Goal: Information Seeking & Learning: Check status

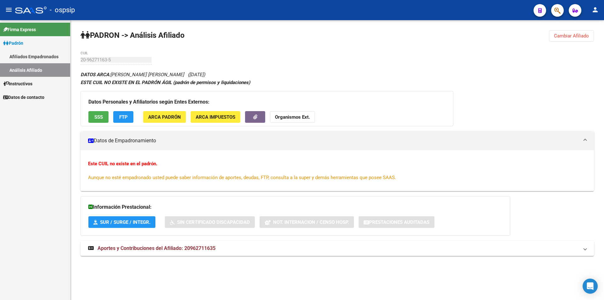
click at [42, 58] on link "Afiliados Empadronados" at bounding box center [35, 57] width 70 height 14
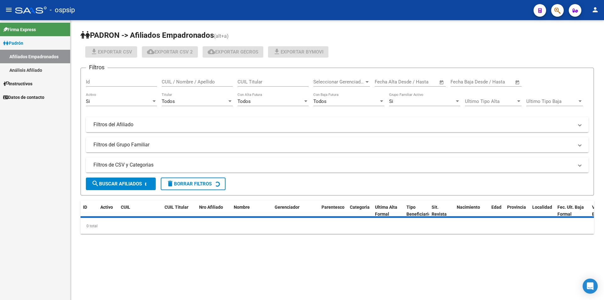
click at [42, 68] on link "Análisis Afiliado" at bounding box center [35, 70] width 70 height 14
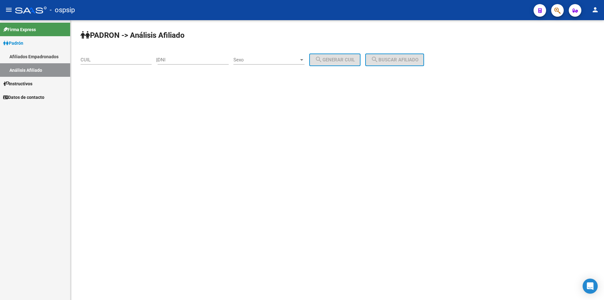
click at [171, 61] on input "DNI" at bounding box center [193, 60] width 71 height 6
type input "28194470"
click at [246, 59] on span "Sexo" at bounding box center [265, 60] width 65 height 6
click at [259, 57] on span "Masculino" at bounding box center [275, 60] width 71 height 14
click at [322, 57] on mat-icon "search" at bounding box center [319, 60] width 8 height 8
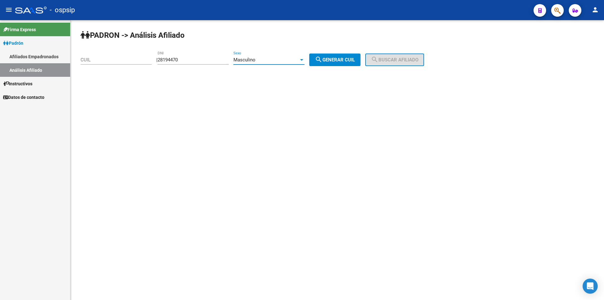
type input "20-28194470-4"
click at [390, 57] on span "search Buscar afiliado" at bounding box center [395, 60] width 48 height 6
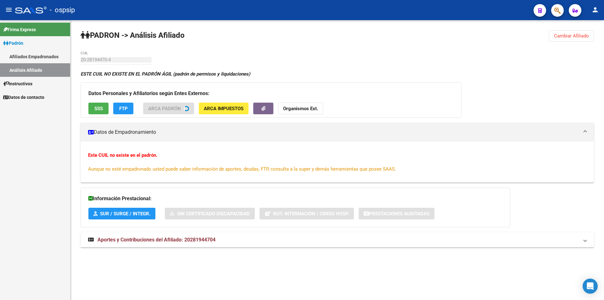
click at [98, 109] on div "Datos Personales y Afiliatorios según Entes Externos: SSS FTP ARCA Padrón ARCA …" at bounding box center [271, 99] width 381 height 35
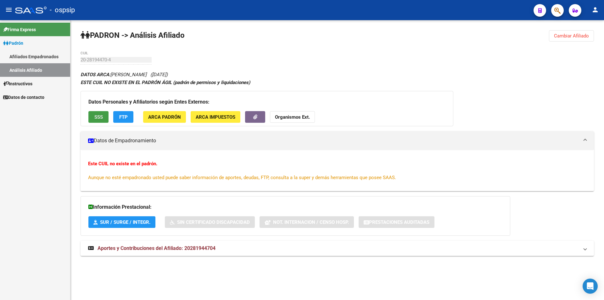
click at [98, 119] on span "SSS" at bounding box center [98, 117] width 8 height 6
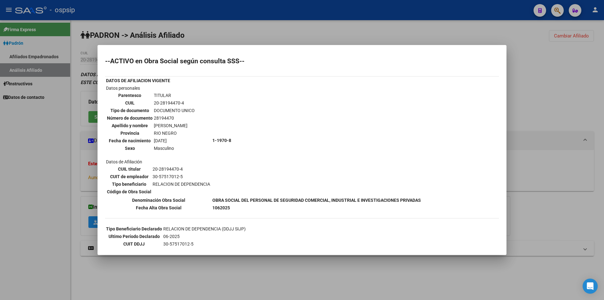
click at [77, 41] on div at bounding box center [302, 150] width 604 height 300
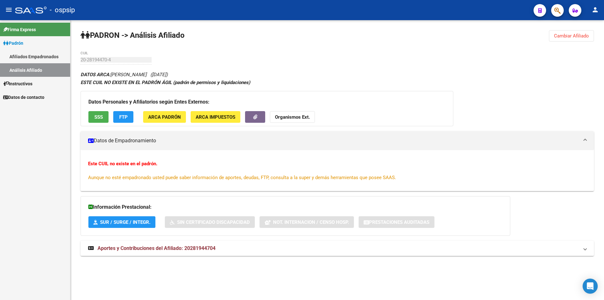
click at [40, 70] on link "Análisis Afiliado" at bounding box center [35, 70] width 70 height 14
click at [51, 72] on link "Análisis Afiliado" at bounding box center [35, 70] width 70 height 14
click at [32, 70] on link "Análisis Afiliado" at bounding box center [35, 70] width 70 height 14
click at [33, 56] on link "Afiliados Empadronados" at bounding box center [35, 57] width 70 height 14
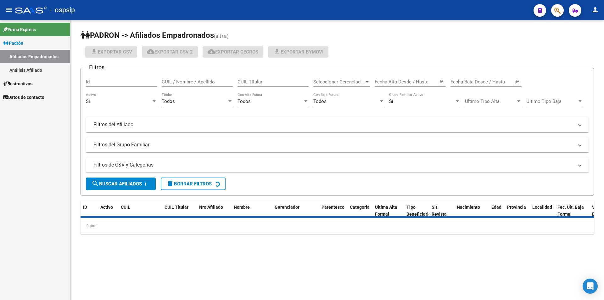
click at [36, 67] on link "Análisis Afiliado" at bounding box center [35, 70] width 70 height 14
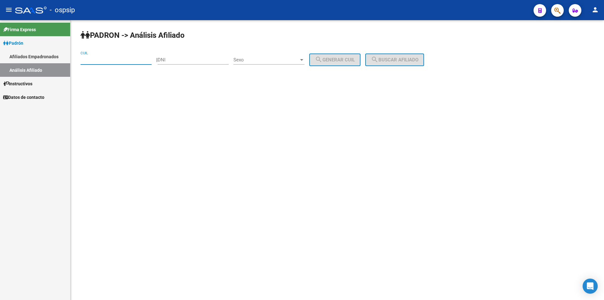
click at [102, 59] on input "CUIL" at bounding box center [116, 60] width 71 height 6
paste input "27-95689309-2"
type input "27-95689309-2"
click at [400, 61] on span "search Buscar afiliado" at bounding box center [395, 60] width 48 height 6
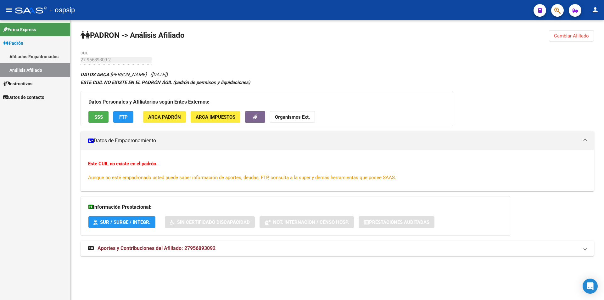
click at [101, 115] on span "SSS" at bounding box center [98, 117] width 8 height 6
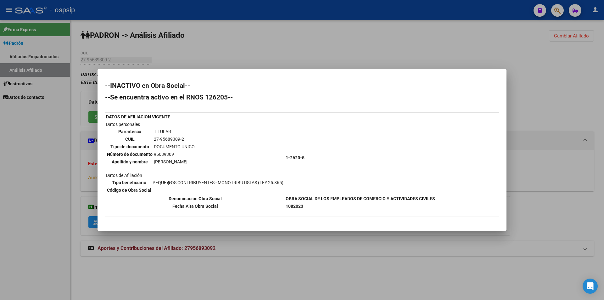
click at [118, 35] on div at bounding box center [302, 150] width 604 height 300
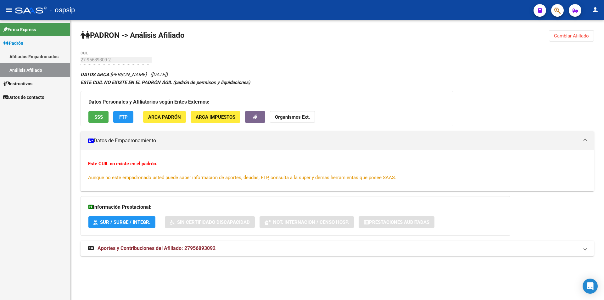
click at [34, 53] on link "Afiliados Empadronados" at bounding box center [35, 57] width 70 height 14
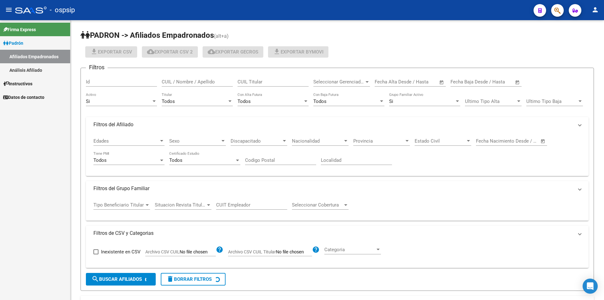
click at [36, 66] on link "Análisis Afiliado" at bounding box center [35, 70] width 70 height 14
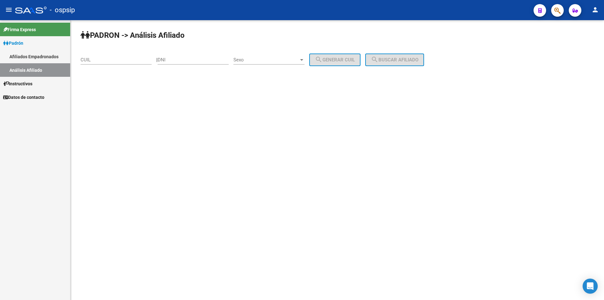
click at [184, 61] on input "DNI" at bounding box center [193, 60] width 71 height 6
type input "23597993"
click at [255, 57] on span "Sexo" at bounding box center [265, 60] width 65 height 6
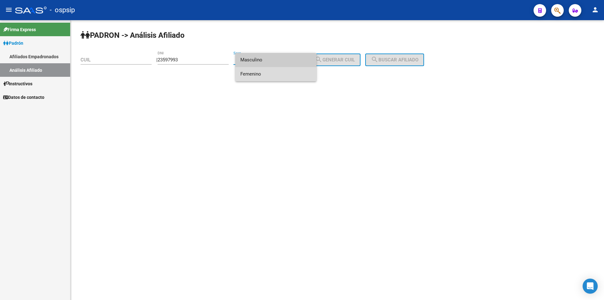
click at [265, 77] on span "Femenino" at bounding box center [275, 74] width 71 height 14
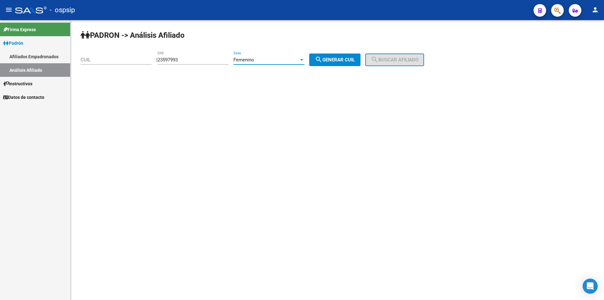
click at [329, 61] on span "search Generar CUIL" at bounding box center [335, 60] width 40 height 6
type input "23-23597993-4"
click at [409, 61] on span "search Buscar afiliado" at bounding box center [395, 60] width 48 height 6
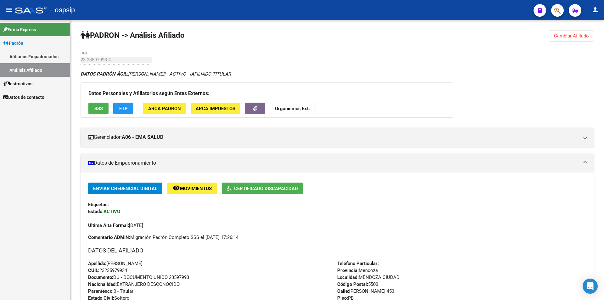
click at [46, 72] on link "Análisis Afiliado" at bounding box center [35, 70] width 70 height 14
click at [36, 57] on link "Afiliados Empadronados" at bounding box center [35, 57] width 70 height 14
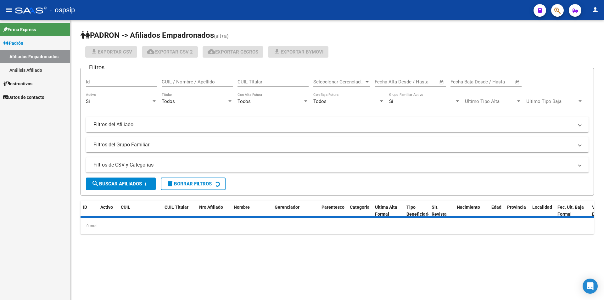
click at [42, 69] on link "Análisis Afiliado" at bounding box center [35, 70] width 70 height 14
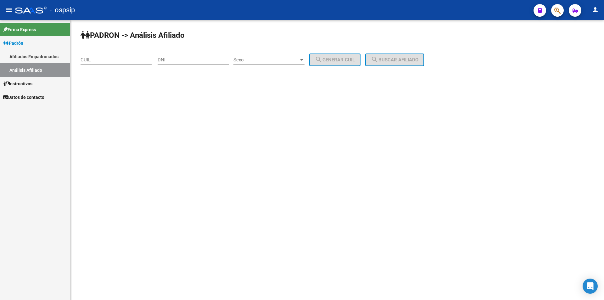
click at [189, 58] on input "DNI" at bounding box center [193, 60] width 71 height 6
type input "38584696"
click at [278, 59] on span "Sexo" at bounding box center [265, 60] width 65 height 6
click at [256, 59] on span "Masculino" at bounding box center [275, 60] width 71 height 14
click at [355, 62] on span "search Generar CUIL" at bounding box center [335, 60] width 40 height 6
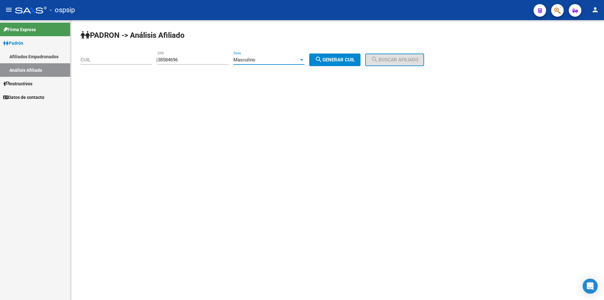
type input "20-38584696-8"
click at [404, 58] on span "search Buscar afiliado" at bounding box center [395, 60] width 48 height 6
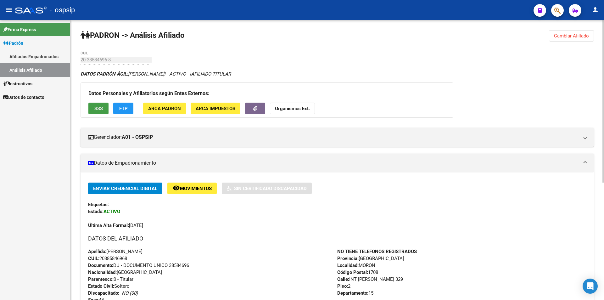
click at [95, 106] on span "SSS" at bounding box center [98, 109] width 8 height 6
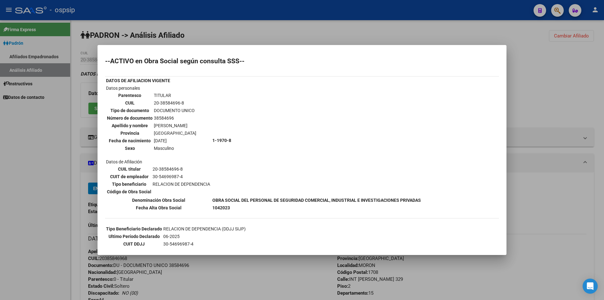
click at [419, 24] on div at bounding box center [302, 150] width 604 height 300
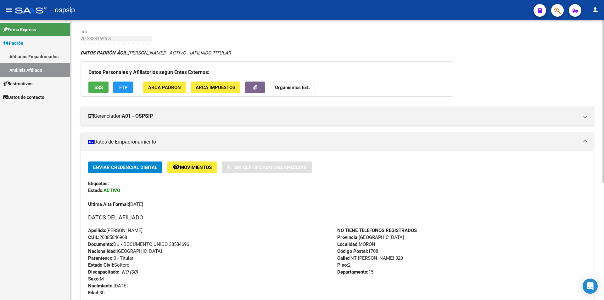
scroll to position [31, 0]
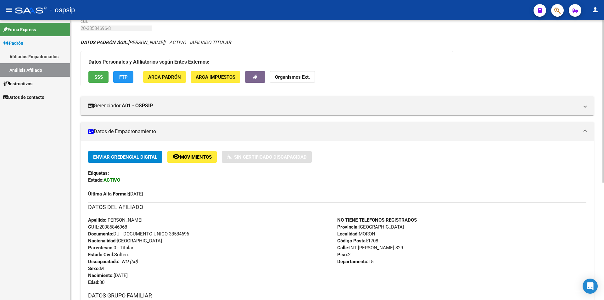
drag, startPoint x: 171, startPoint y: 235, endPoint x: 180, endPoint y: 237, distance: 9.0
click at [180, 237] on div "Apellido: [PERSON_NAME]: 20385846968 Documento: DU - DOCUMENTO UNICO 38584696 N…" at bounding box center [212, 250] width 249 height 69
click at [173, 235] on span "Documento: DU - DOCUMENTO UNICO 38584696" at bounding box center [138, 234] width 101 height 6
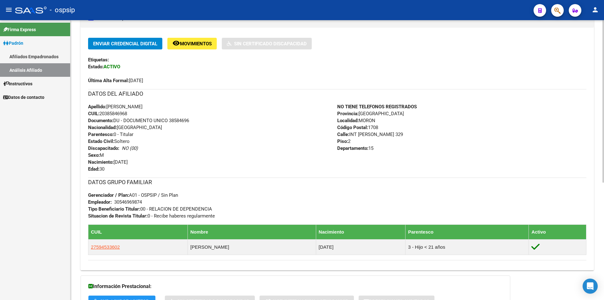
scroll to position [139, 0]
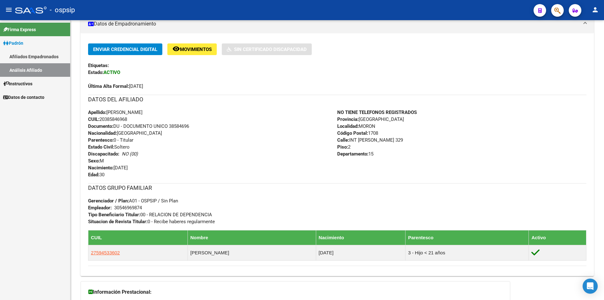
click at [47, 65] on link "Análisis Afiliado" at bounding box center [35, 70] width 70 height 14
click at [31, 57] on link "Afiliados Empadronados" at bounding box center [35, 57] width 70 height 14
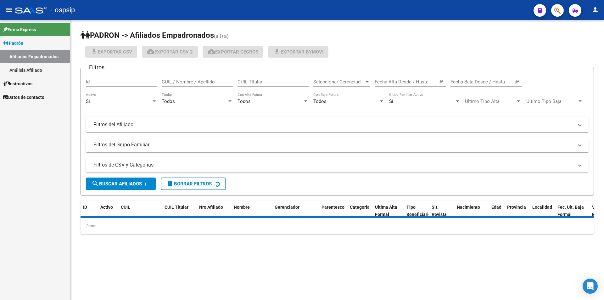
click at [32, 67] on link "Análisis Afiliado" at bounding box center [35, 70] width 70 height 14
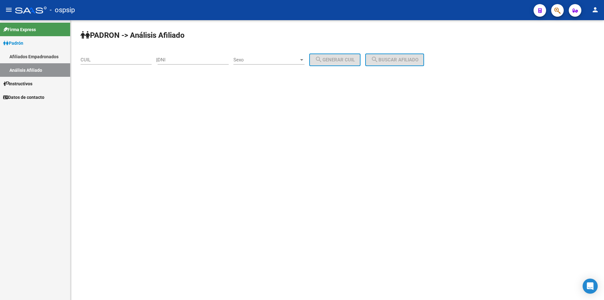
click at [181, 62] on input "DNI" at bounding box center [193, 60] width 71 height 6
paste input "43282213"
type input "43282213"
click at [294, 57] on div "Sexo Sexo" at bounding box center [268, 58] width 71 height 14
click at [260, 62] on span "Masculino" at bounding box center [275, 60] width 71 height 14
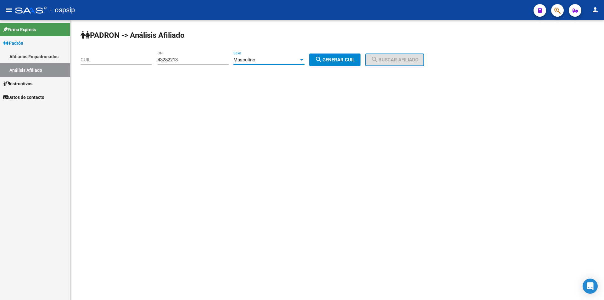
click at [353, 62] on span "search Generar CUIL" at bounding box center [335, 60] width 40 height 6
type input "20-43282213-4"
click at [378, 58] on mat-icon "search" at bounding box center [375, 60] width 8 height 8
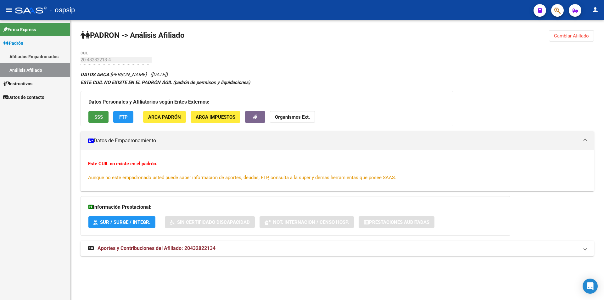
click at [99, 120] on button "SSS" at bounding box center [98, 117] width 20 height 12
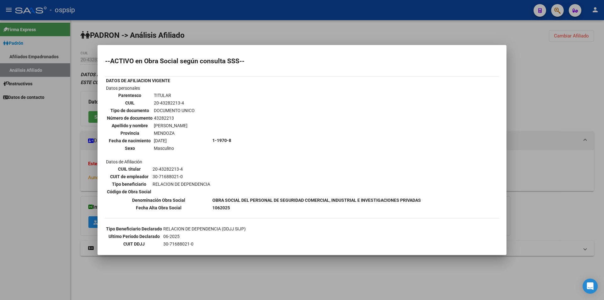
click at [249, 22] on div at bounding box center [302, 150] width 604 height 300
